Goal: Find specific page/section: Find specific page/section

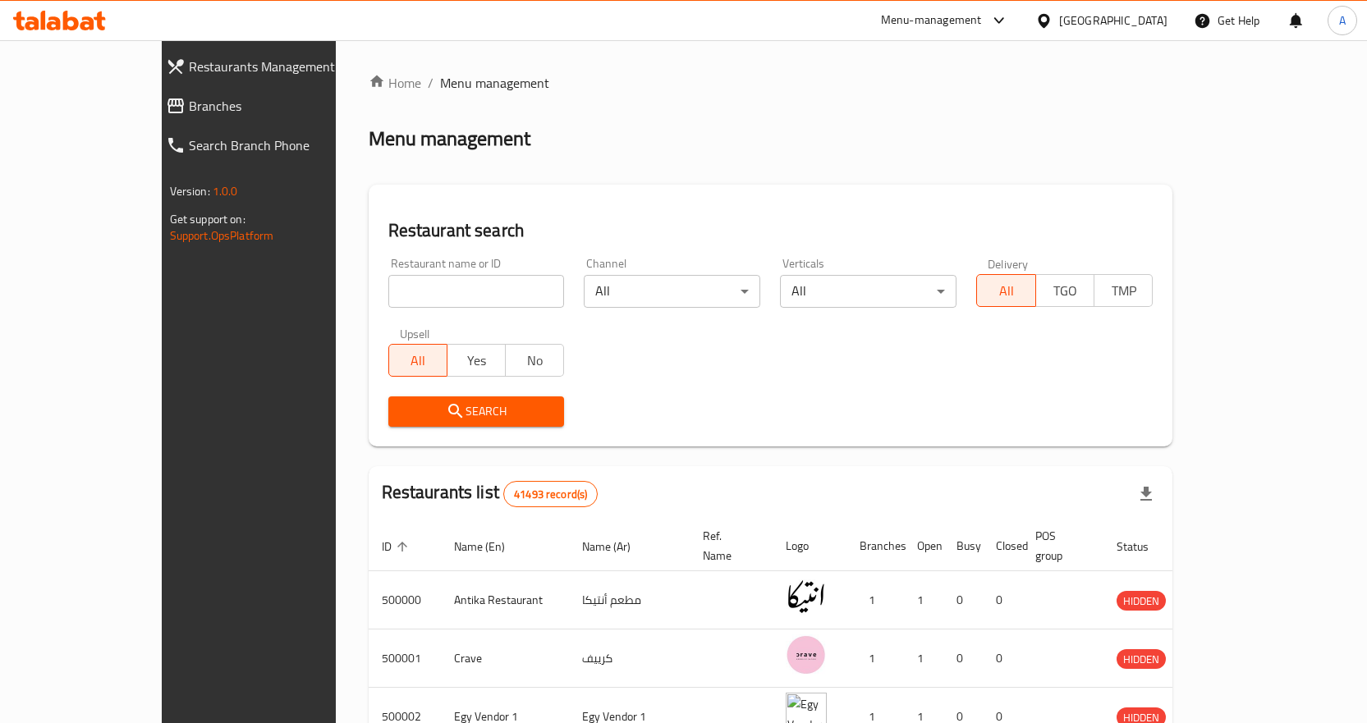
click at [722, 120] on div "Home / Menu management Menu management Restaurant search Restaurant name or ID …" at bounding box center [771, 615] width 805 height 1084
click at [1142, 25] on div "Egypt" at bounding box center [1113, 20] width 108 height 18
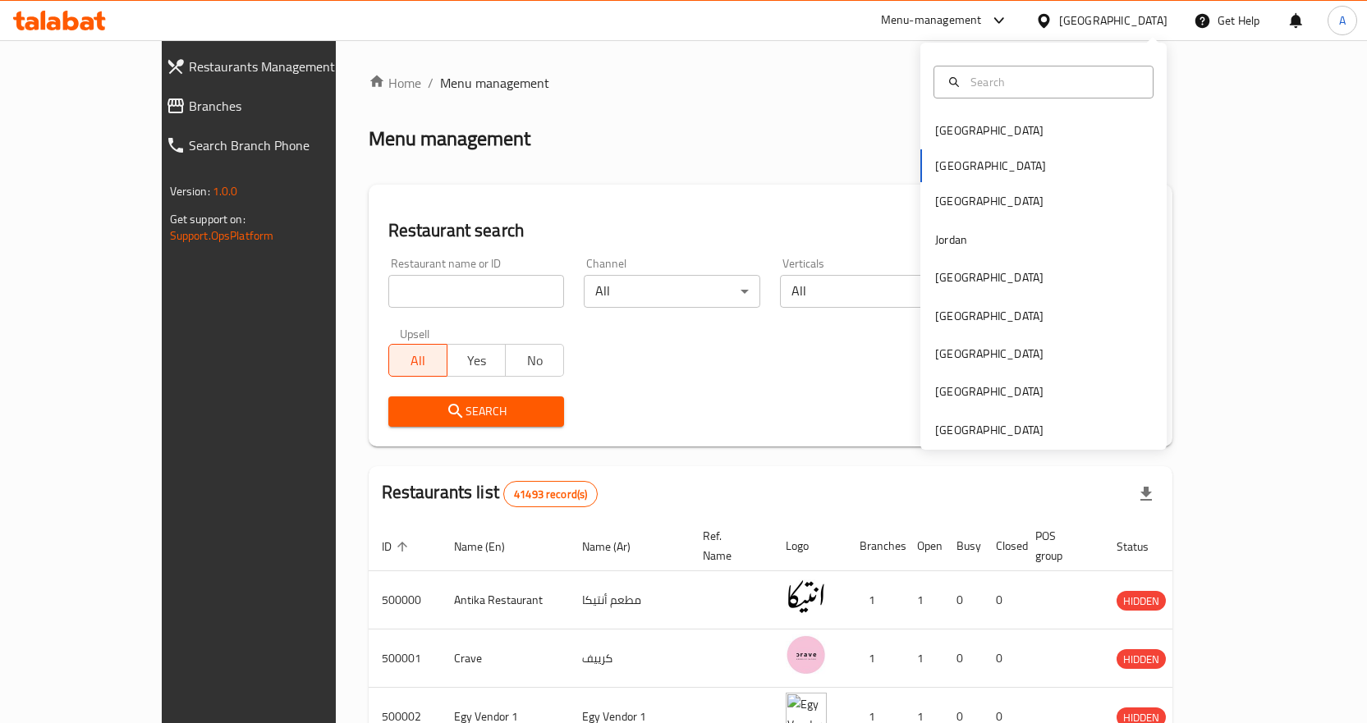
click at [772, 114] on div "Home / Menu management Menu management Restaurant search Restaurant name or ID …" at bounding box center [771, 615] width 805 height 1084
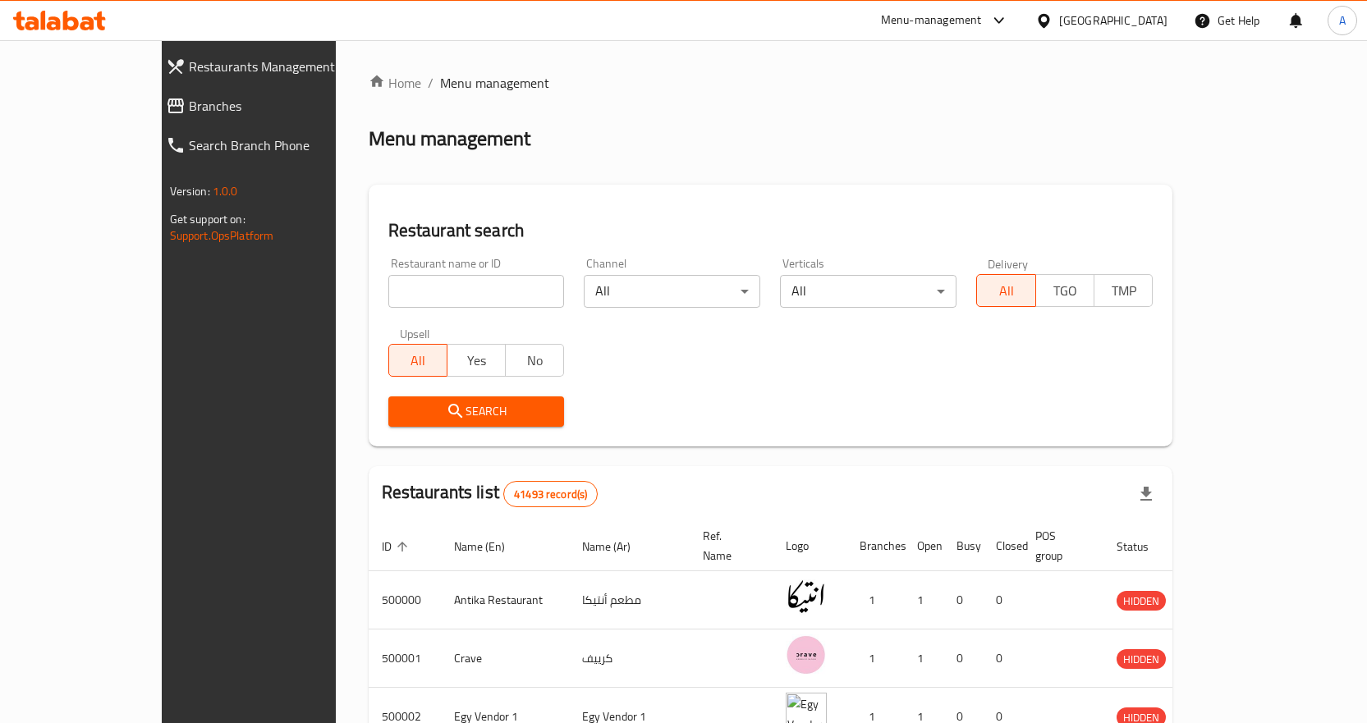
click at [1131, 32] on div "Egypt" at bounding box center [1101, 20] width 158 height 39
click at [1140, 26] on div "Egypt" at bounding box center [1113, 20] width 108 height 18
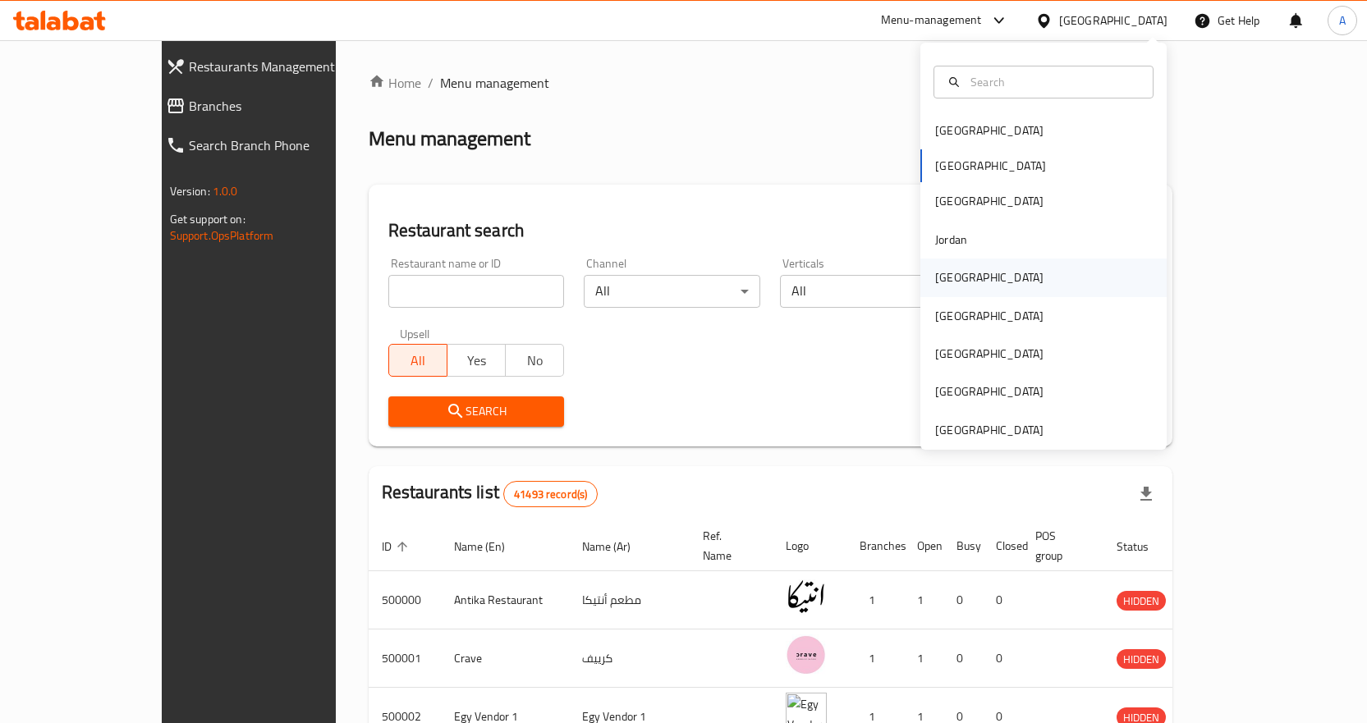
click at [959, 273] on div "[GEOGRAPHIC_DATA]" at bounding box center [989, 278] width 135 height 38
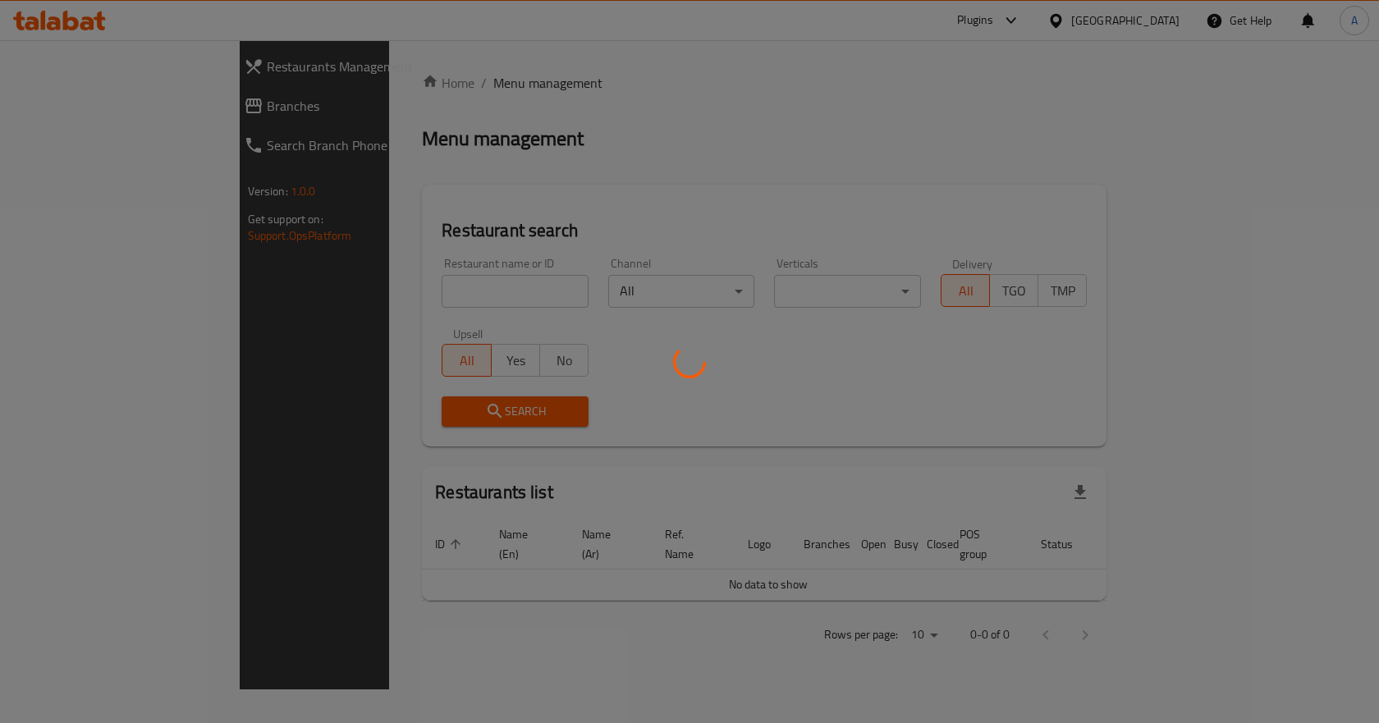
click at [343, 285] on div at bounding box center [689, 361] width 1379 height 723
click at [365, 284] on div at bounding box center [689, 361] width 1379 height 723
click at [399, 293] on div at bounding box center [689, 361] width 1379 height 723
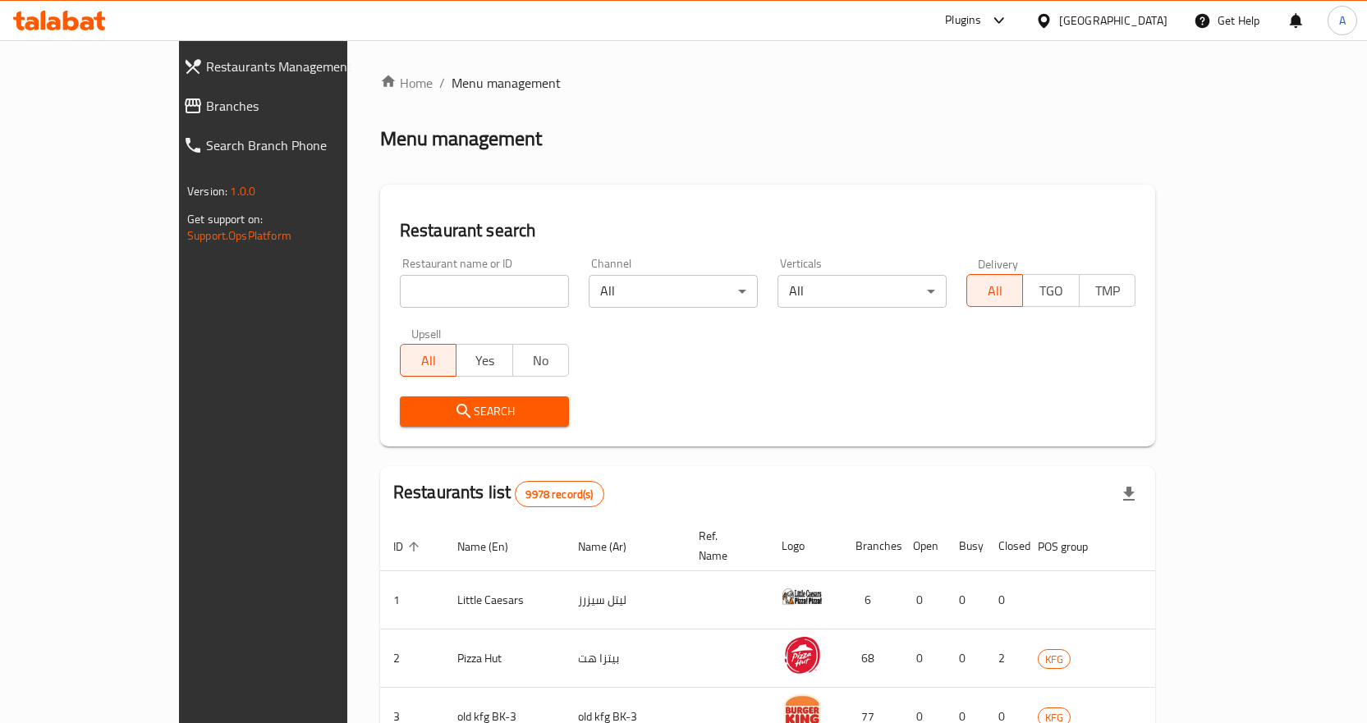
click at [78, 30] on icon at bounding box center [59, 21] width 93 height 20
click at [206, 110] on span "Branches" at bounding box center [300, 106] width 188 height 20
